Goal: Task Accomplishment & Management: Use online tool/utility

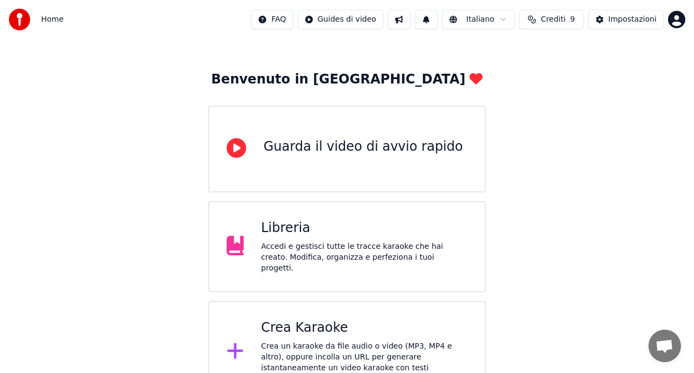
scroll to position [48, 0]
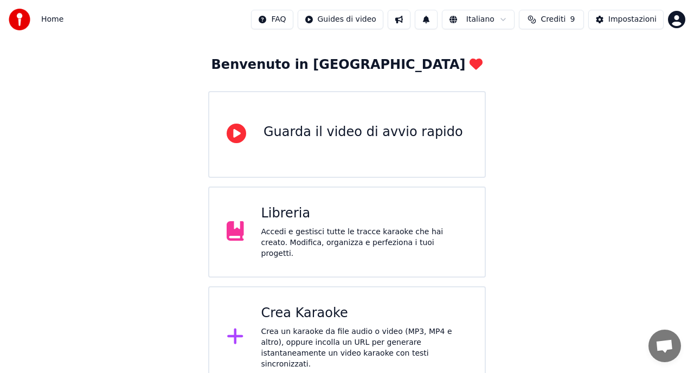
click at [386, 309] on div "Crea Karaoke" at bounding box center [364, 313] width 207 height 17
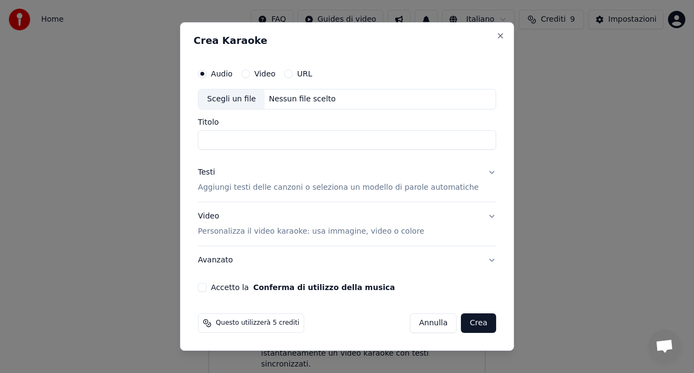
click at [240, 97] on div "Scegli un file" at bounding box center [231, 99] width 66 height 20
type input "**********"
click at [346, 188] on p "Aggiungi testi delle canzoni o seleziona un modello di parole automatiche" at bounding box center [338, 187] width 281 height 11
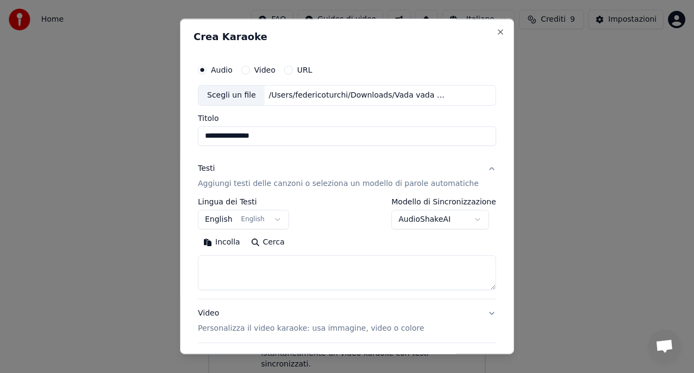
click at [281, 218] on button "English English" at bounding box center [243, 220] width 91 height 20
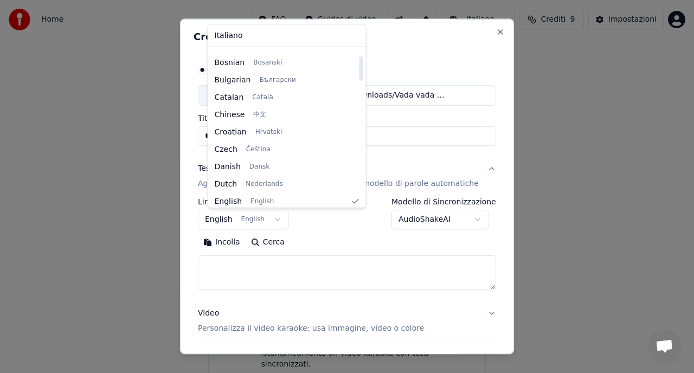
scroll to position [0, 0]
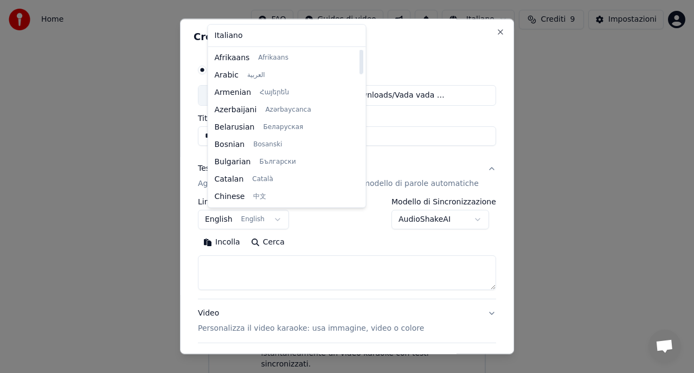
select select "**"
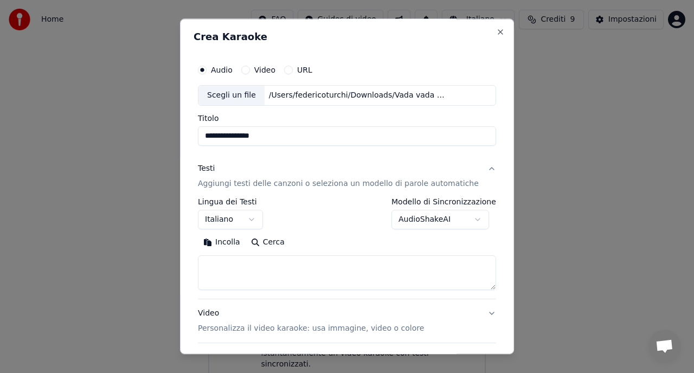
click at [245, 274] on textarea at bounding box center [347, 272] width 298 height 35
paste textarea "**********"
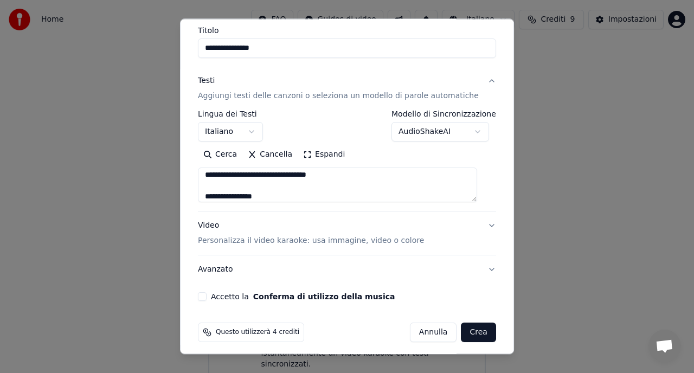
scroll to position [94, 0]
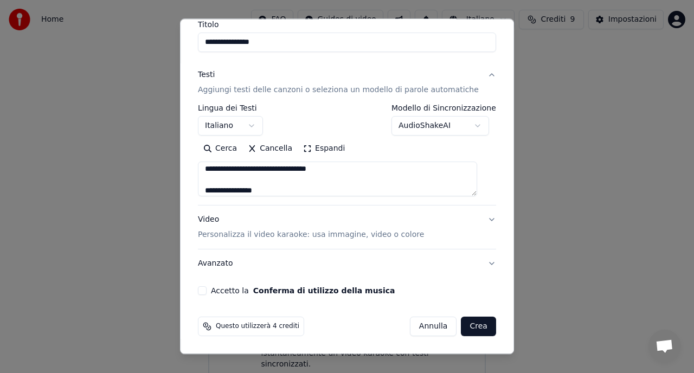
type textarea "**********"
click at [294, 234] on p "Personalizza il video karaoke: usa immagine, video o colore" at bounding box center [311, 234] width 226 height 11
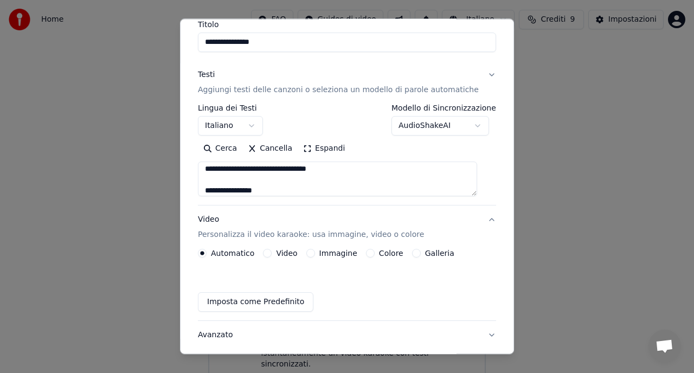
scroll to position [65, 0]
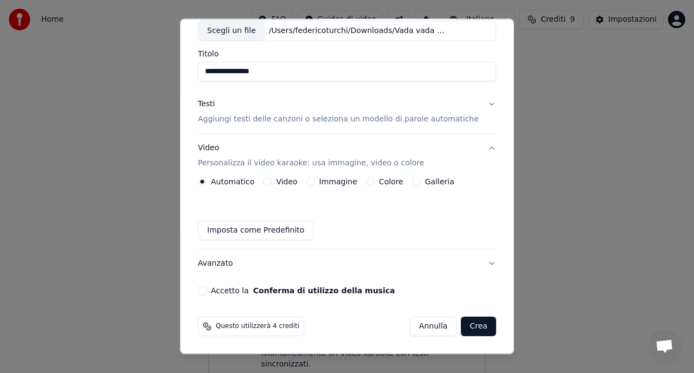
click at [315, 179] on button "Immagine" at bounding box center [310, 181] width 9 height 9
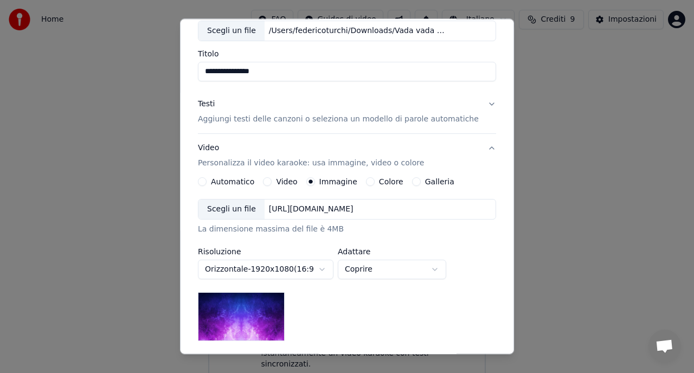
click at [244, 207] on div "Scegli un file" at bounding box center [231, 210] width 66 height 20
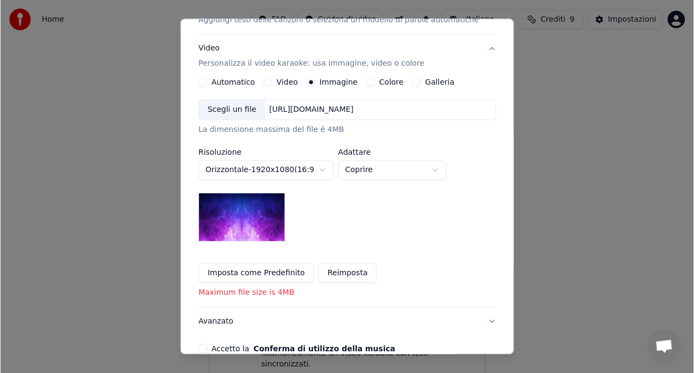
scroll to position [168, 0]
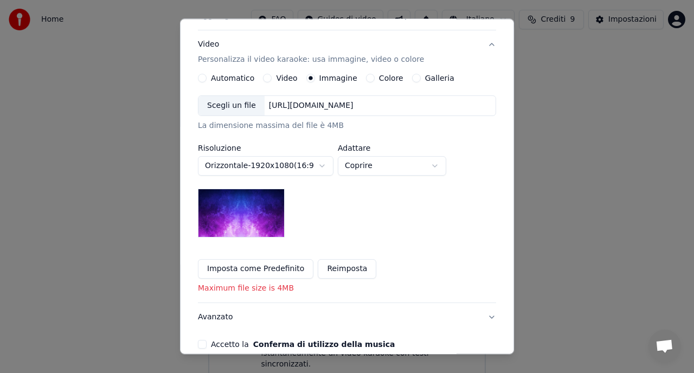
click at [396, 162] on button "Coprire" at bounding box center [392, 166] width 108 height 20
click at [244, 101] on div "Scegli un file" at bounding box center [231, 106] width 66 height 20
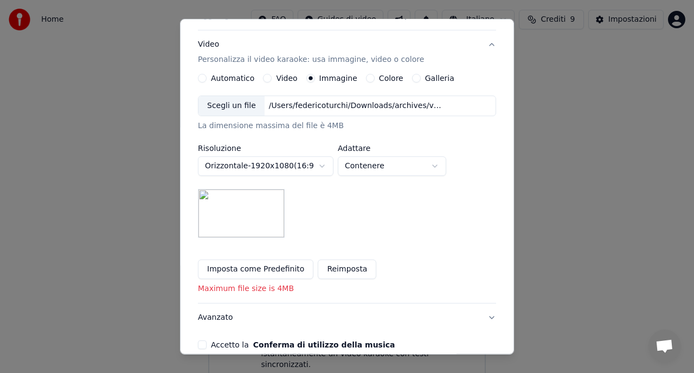
click at [381, 165] on button "Contenere" at bounding box center [392, 166] width 108 height 20
click at [375, 165] on button "Coprire" at bounding box center [392, 166] width 108 height 20
click at [371, 166] on button "Riempire" at bounding box center [392, 166] width 108 height 20
click at [374, 168] on button "Coprire" at bounding box center [392, 166] width 108 height 20
select select "*******"
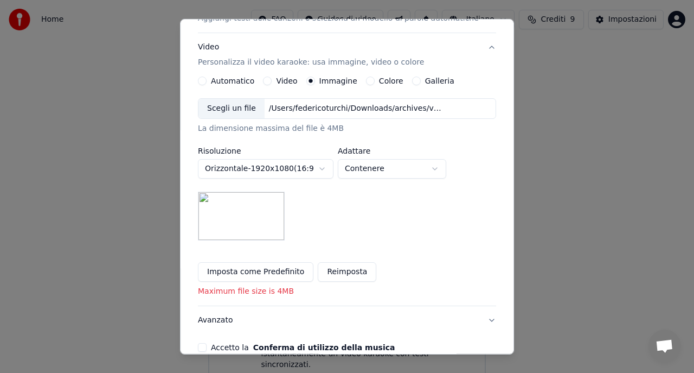
scroll to position [162, 0]
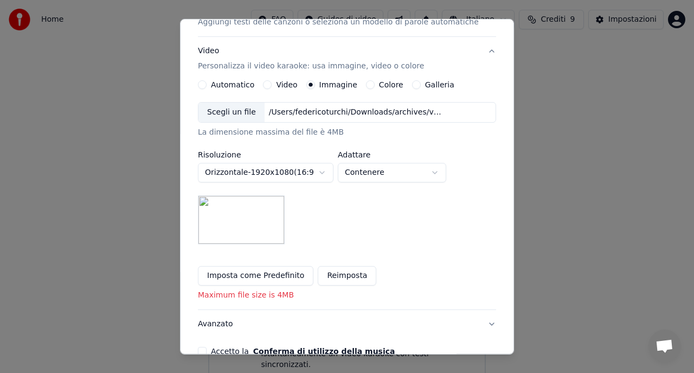
click at [229, 84] on label "Automatico" at bounding box center [232, 85] width 43 height 8
click at [207, 84] on button "Automatico" at bounding box center [202, 84] width 9 height 9
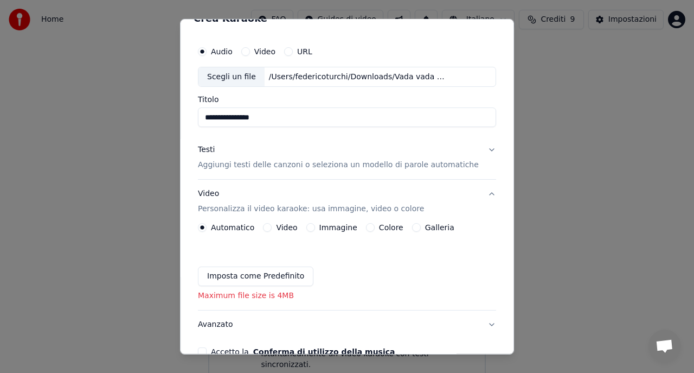
scroll to position [0, 0]
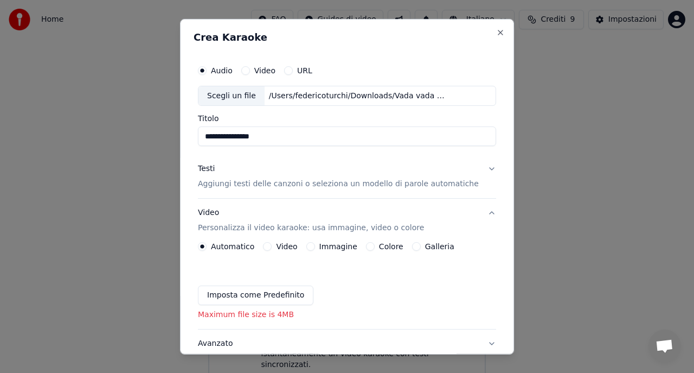
click at [321, 246] on div "Immagine" at bounding box center [331, 246] width 51 height 9
click at [315, 244] on button "Immagine" at bounding box center [310, 246] width 9 height 9
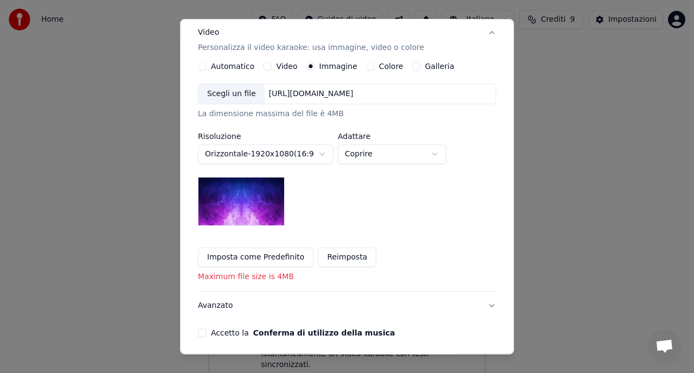
scroll to position [190, 0]
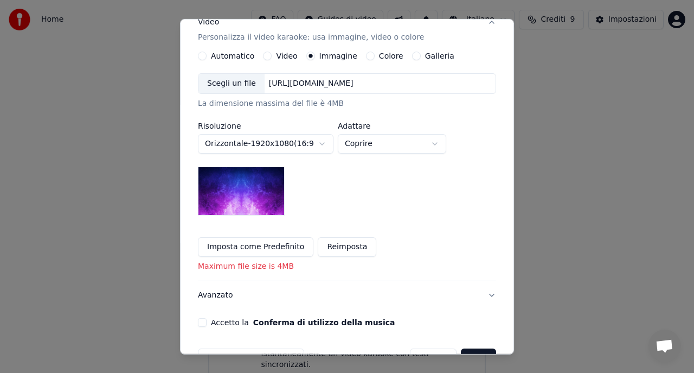
click at [388, 55] on label "Colore" at bounding box center [391, 56] width 24 height 8
click at [375, 55] on button "Colore" at bounding box center [370, 56] width 9 height 9
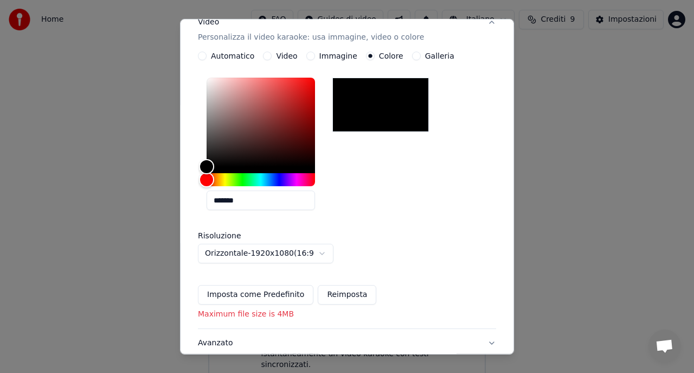
click at [435, 55] on label "Galleria" at bounding box center [439, 56] width 29 height 8
click at [421, 55] on button "Galleria" at bounding box center [416, 56] width 9 height 9
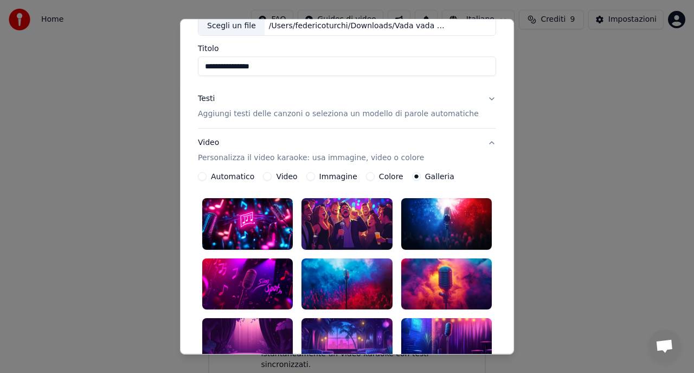
scroll to position [96, 0]
